Goal: Information Seeking & Learning: Learn about a topic

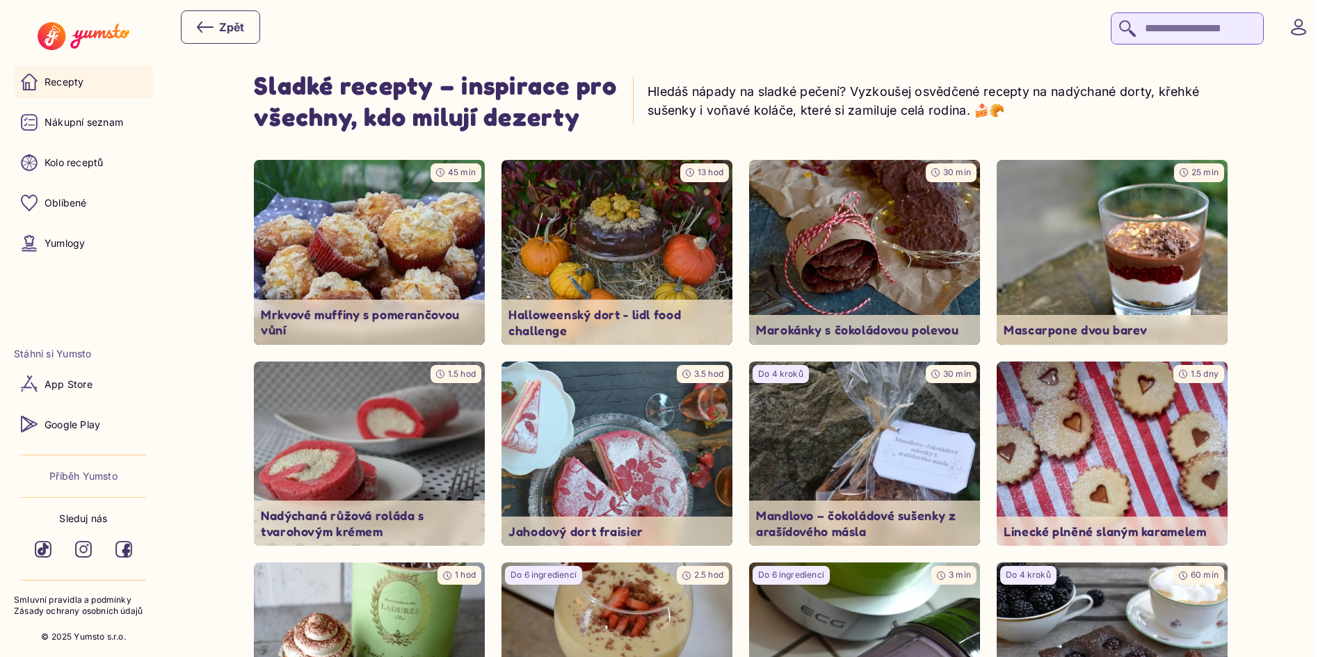
click at [45, 80] on link "Recepty" at bounding box center [83, 81] width 139 height 33
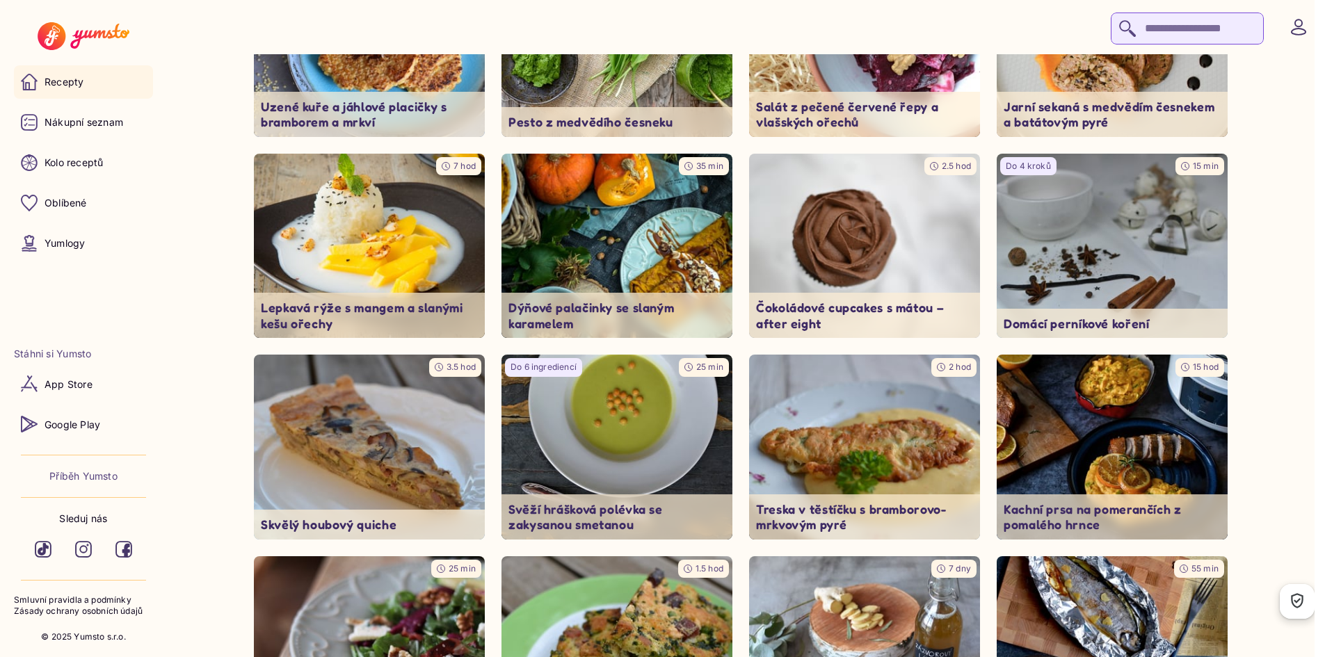
scroll to position [3270, 0]
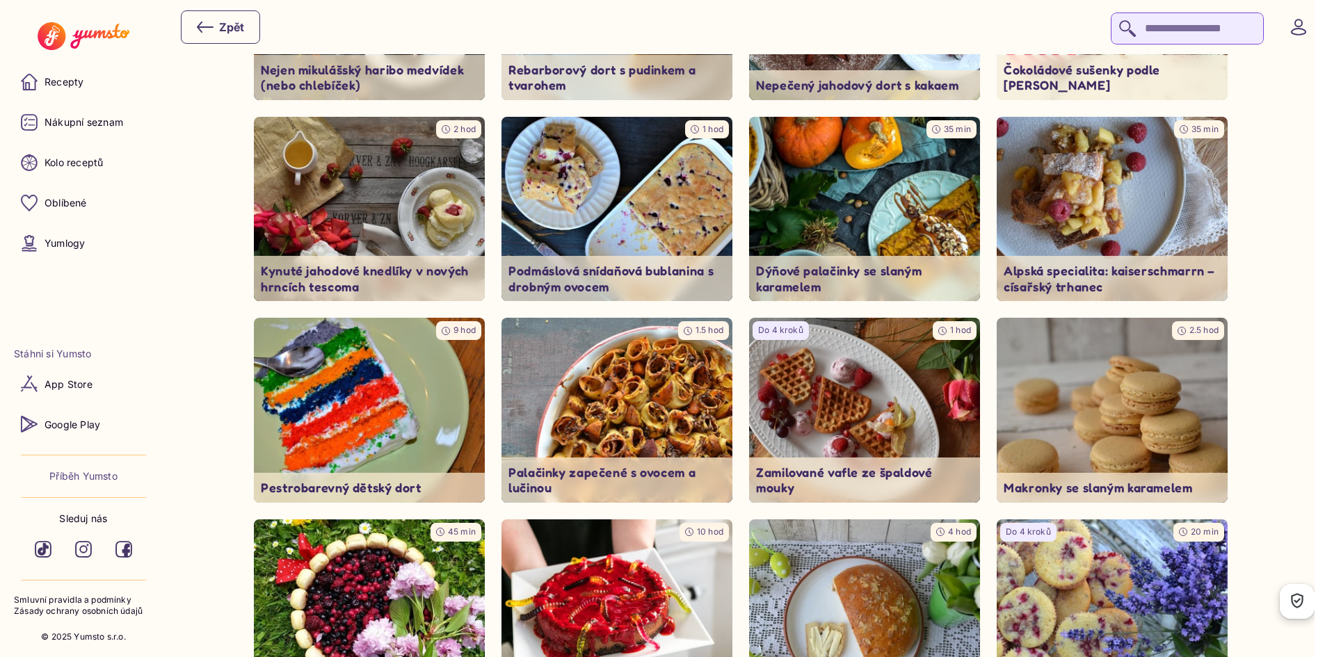
scroll to position [1322, 0]
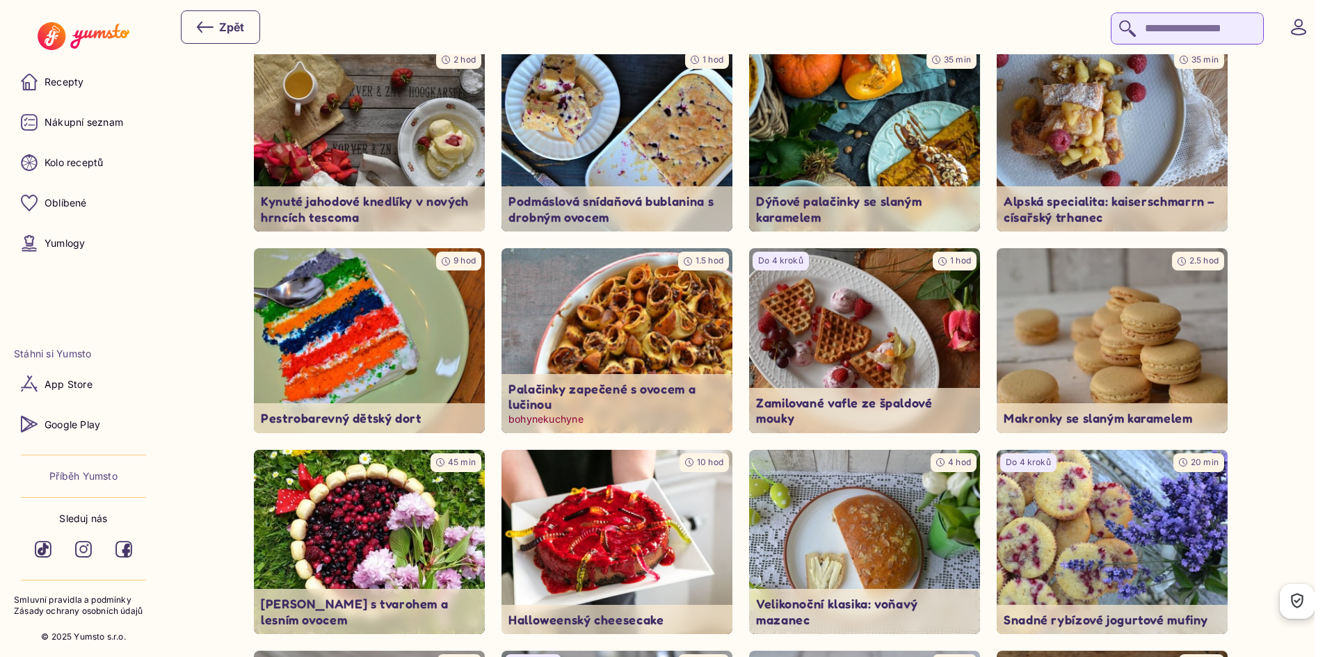
click at [583, 344] on img at bounding box center [617, 341] width 243 height 194
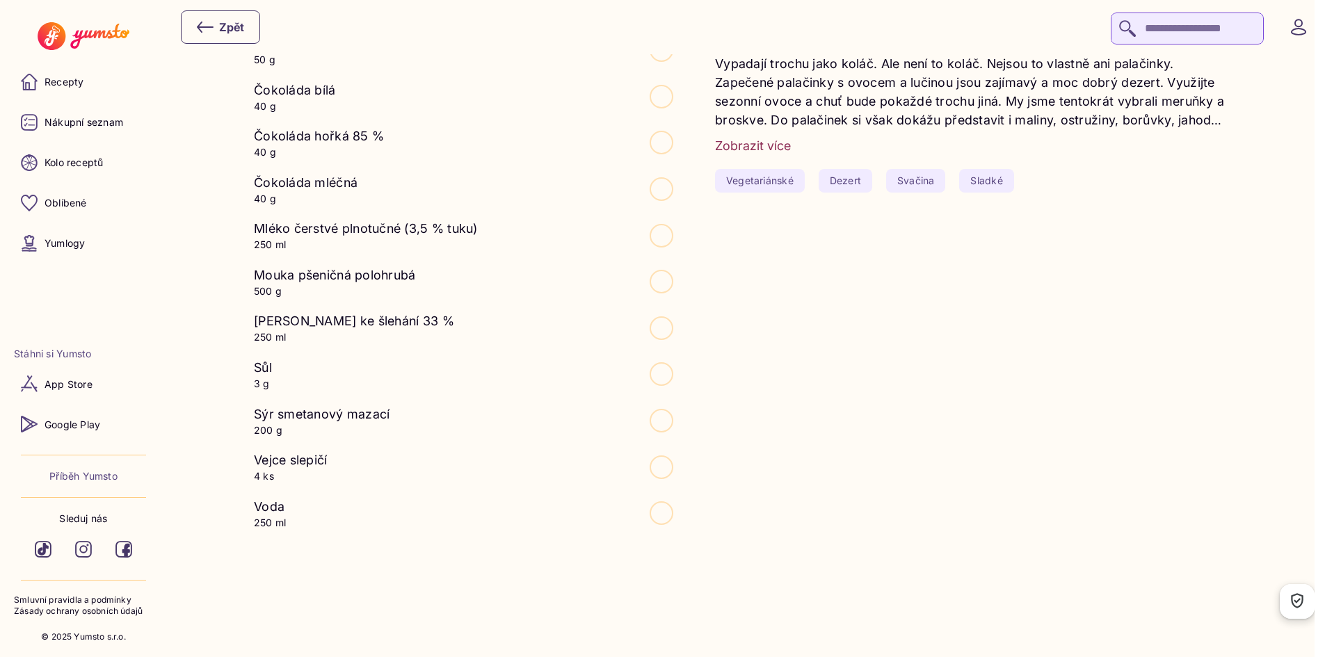
scroll to position [626, 0]
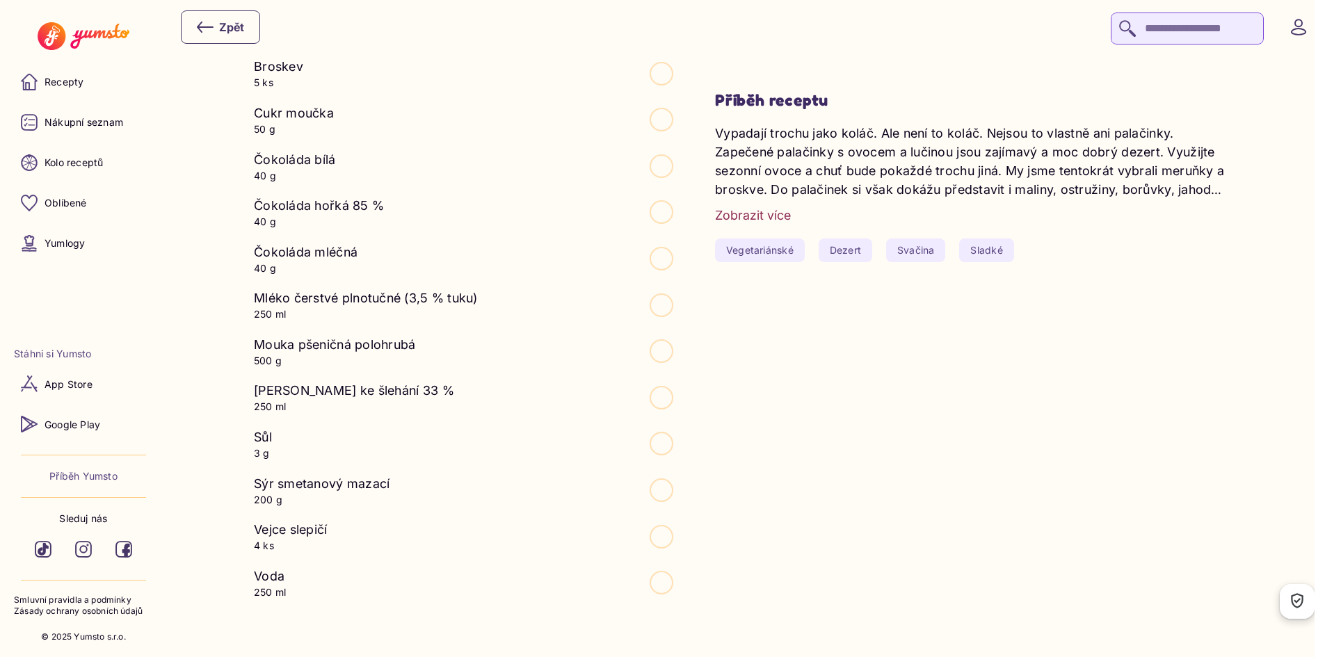
drag, startPoint x: 271, startPoint y: 301, endPoint x: 487, endPoint y: 298, distance: 215.7
click at [487, 298] on li "Mléko čerstvé plnotučné (3,5 % tuku) 250 ml" at bounding box center [463, 305] width 419 height 33
drag, startPoint x: 258, startPoint y: 294, endPoint x: 394, endPoint y: 309, distance: 136.4
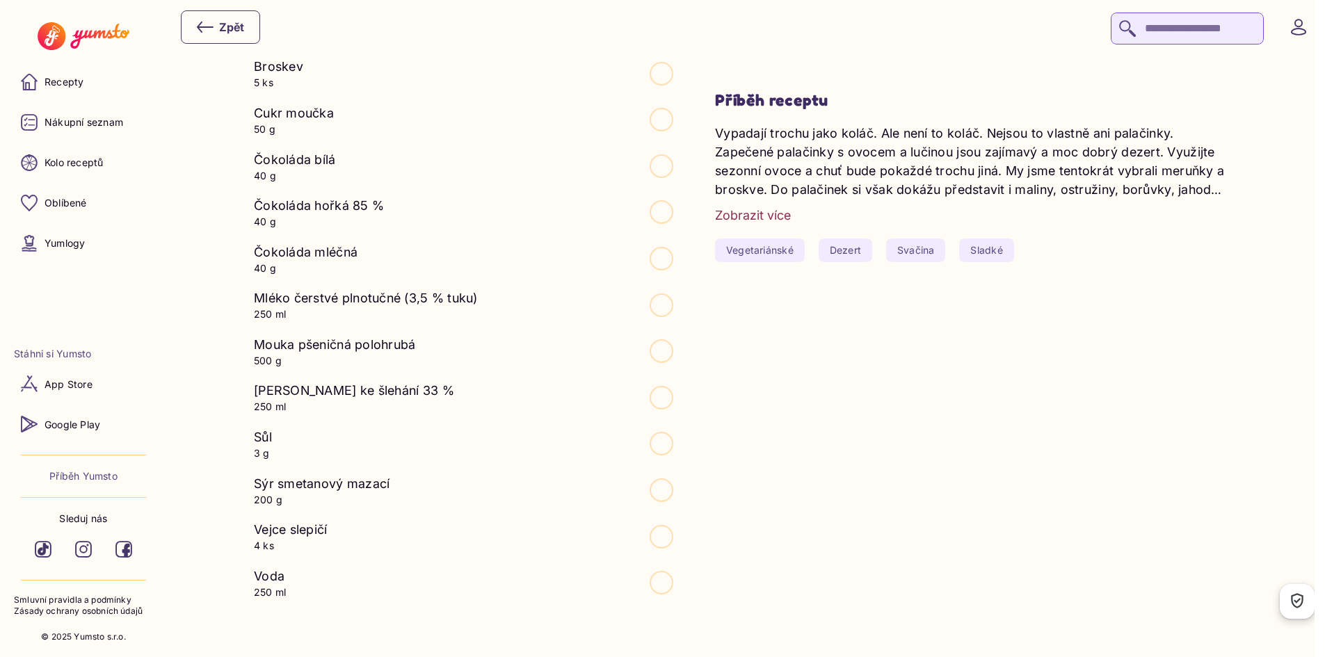
click at [474, 191] on ul "Broskev 5 ks Cukr moučka 50 g Čokoláda bílá 40 g Čokoláda hořká 85 % 40 g Čokol…" at bounding box center [463, 328] width 419 height 542
drag, startPoint x: 266, startPoint y: 342, endPoint x: 333, endPoint y: 351, distance: 66.7
click at [333, 351] on p "Mouka pšeničná polohrubá" at bounding box center [334, 344] width 161 height 19
drag, startPoint x: 259, startPoint y: 343, endPoint x: 412, endPoint y: 355, distance: 153.5
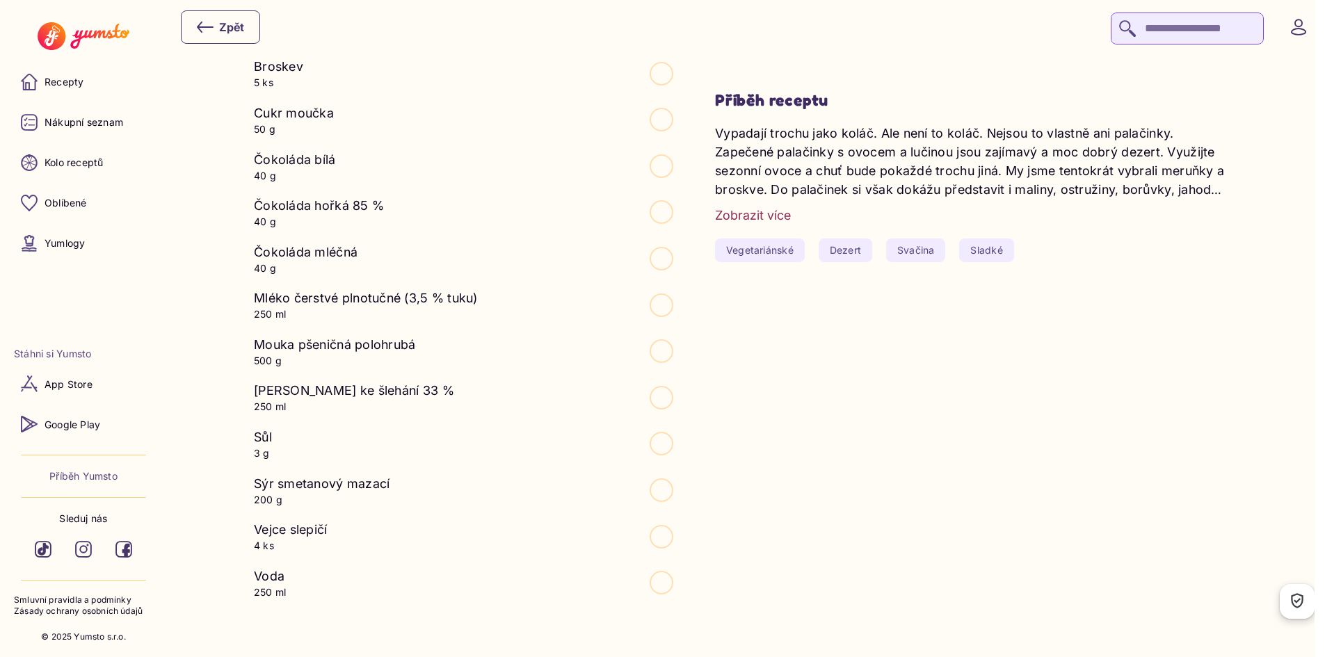
click at [412, 355] on div "Mouka pšeničná polohrubá 500 g" at bounding box center [334, 351] width 161 height 33
click at [311, 355] on p "500 g" at bounding box center [334, 361] width 161 height 14
drag, startPoint x: 262, startPoint y: 342, endPoint x: 424, endPoint y: 344, distance: 162.8
click at [424, 344] on li "Mouka pšeničná polohrubá 500 g" at bounding box center [463, 351] width 419 height 33
copy p "Mouka pšeničná polohrubá"
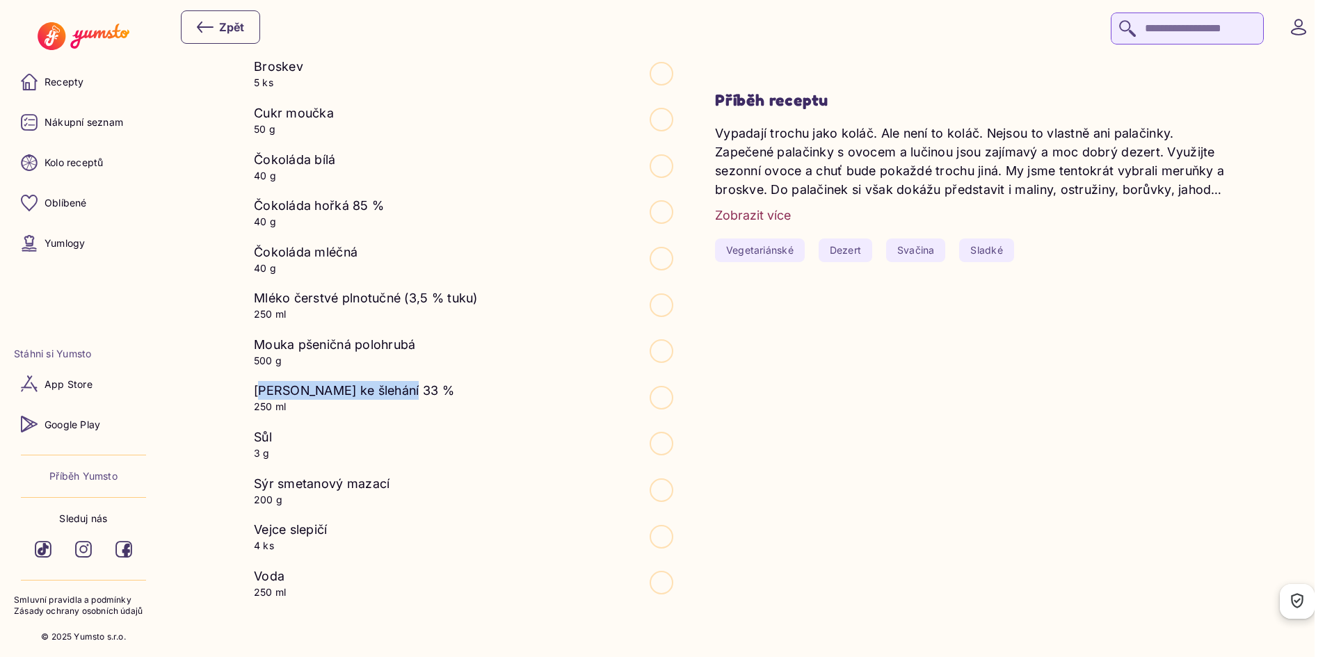
drag, startPoint x: 260, startPoint y: 389, endPoint x: 419, endPoint y: 397, distance: 159.5
click at [419, 397] on li "[PERSON_NAME] ke šlehání 33 % 250 ml" at bounding box center [463, 397] width 419 height 33
copy p "[PERSON_NAME] ke šlehání 33 %"
drag, startPoint x: 262, startPoint y: 432, endPoint x: 278, endPoint y: 433, distance: 16.7
click at [278, 433] on li "Sůl 3 g" at bounding box center [463, 444] width 419 height 33
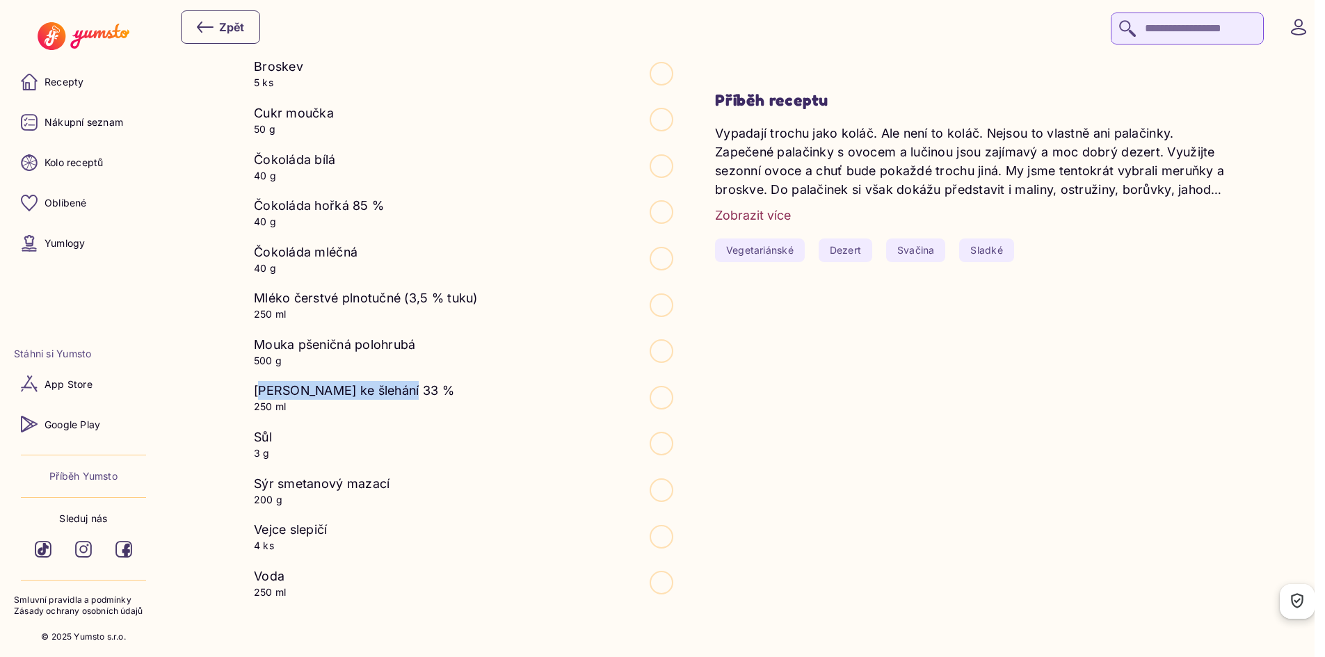
copy p "Sůl"
drag, startPoint x: 259, startPoint y: 481, endPoint x: 417, endPoint y: 479, distance: 157.2
click at [417, 479] on li "Sýr smetanový mazací 200 g" at bounding box center [463, 490] width 419 height 33
copy p "Sýr smetanový mazací"
drag, startPoint x: 259, startPoint y: 528, endPoint x: 344, endPoint y: 515, distance: 85.1
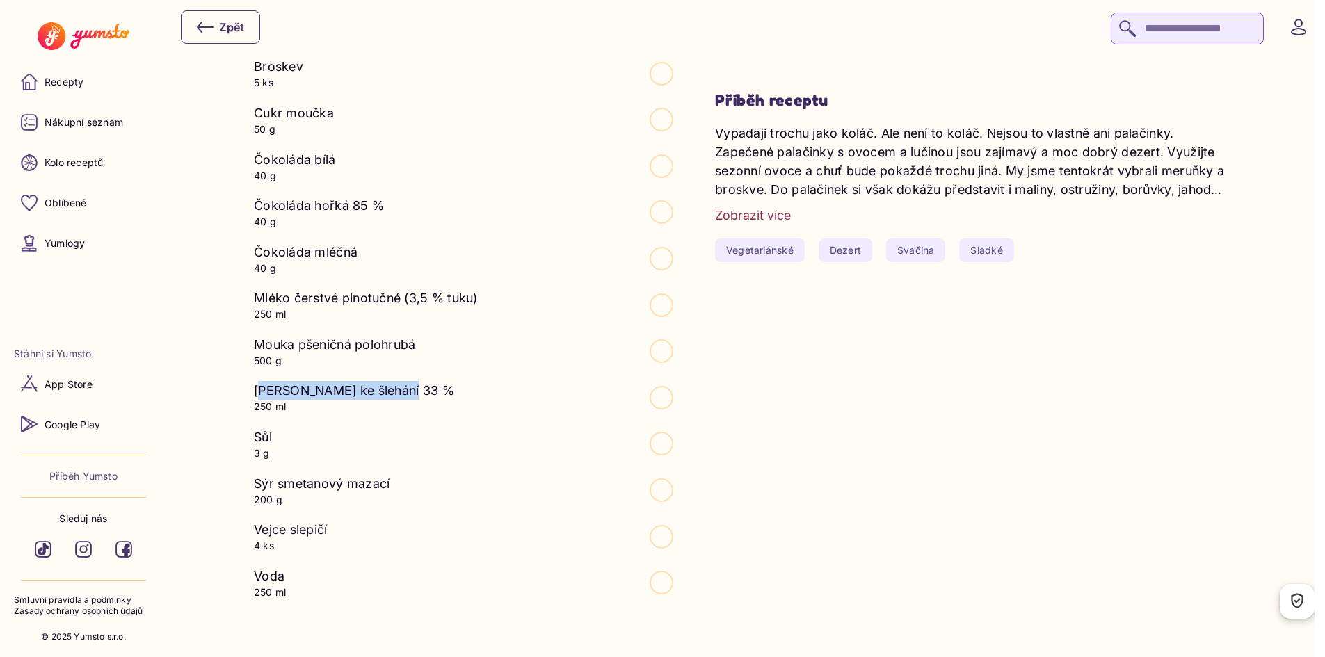
click at [344, 515] on ul "Broskev 5 ks Cukr moučka 50 g Čokoláda bílá 40 g Čokoláda hořká 85 % 40 g Čokol…" at bounding box center [463, 328] width 419 height 542
copy p "Vejce slepičí"
drag, startPoint x: 259, startPoint y: 568, endPoint x: 292, endPoint y: 566, distance: 33.4
click at [292, 567] on li "Voda 250 ml" at bounding box center [463, 583] width 419 height 33
copy p "Voda"
